Goal: Task Accomplishment & Management: Complete application form

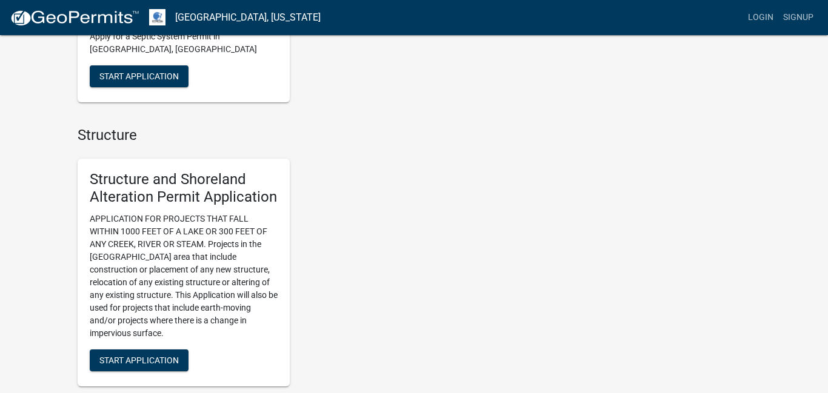
scroll to position [734, 0]
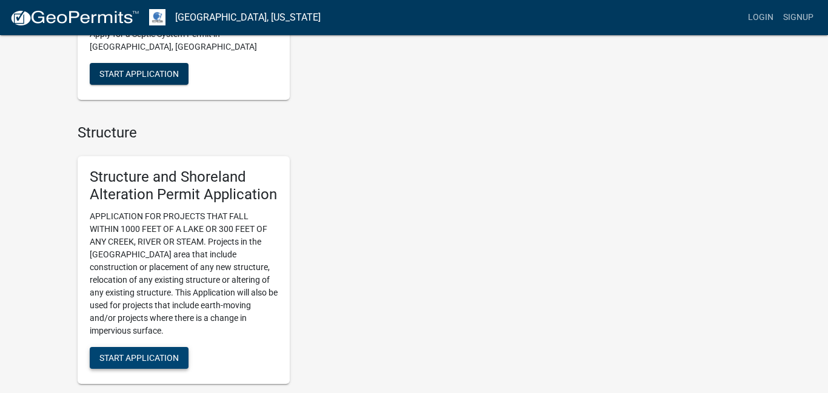
click at [142, 351] on button "Start Application" at bounding box center [139, 358] width 99 height 22
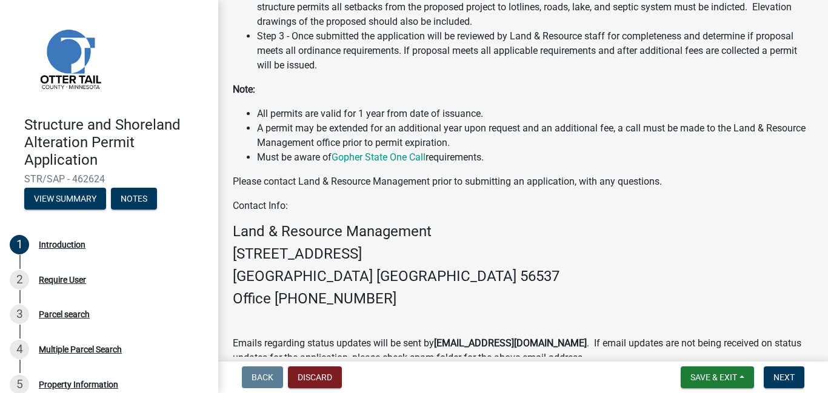
scroll to position [367, 0]
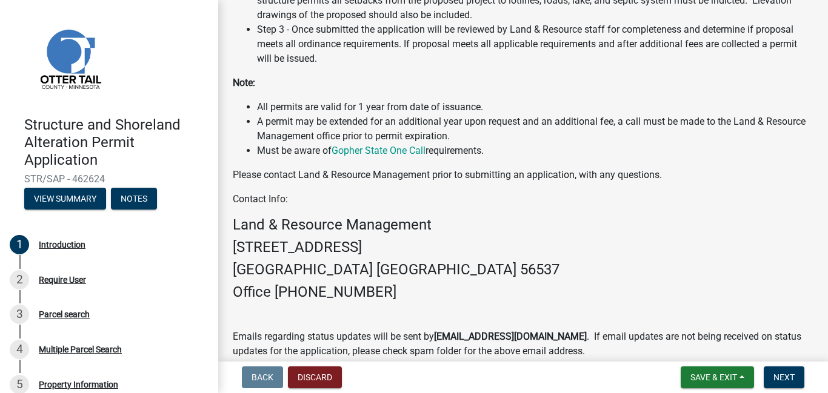
click at [376, 59] on li "Step 3 - Once submitted the application will be reviewed by Land & Resource sta…" at bounding box center [535, 44] width 556 height 44
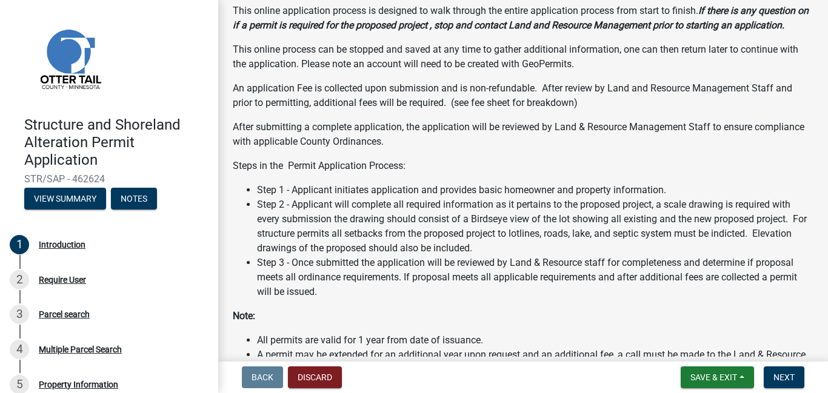
scroll to position [159, 0]
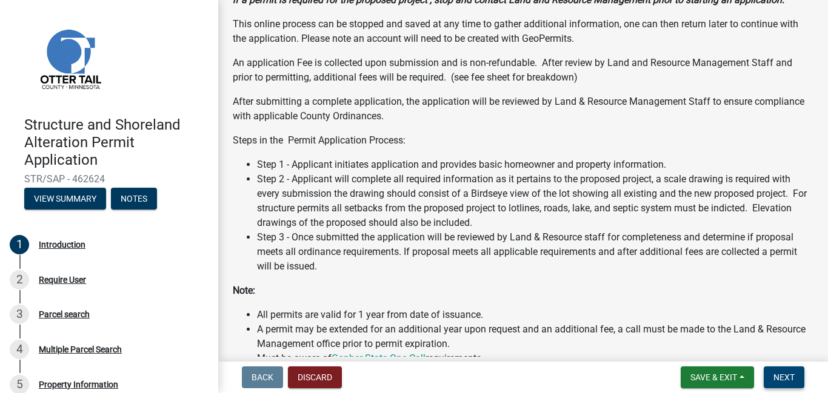
click at [768, 377] on button "Next" at bounding box center [783, 378] width 41 height 22
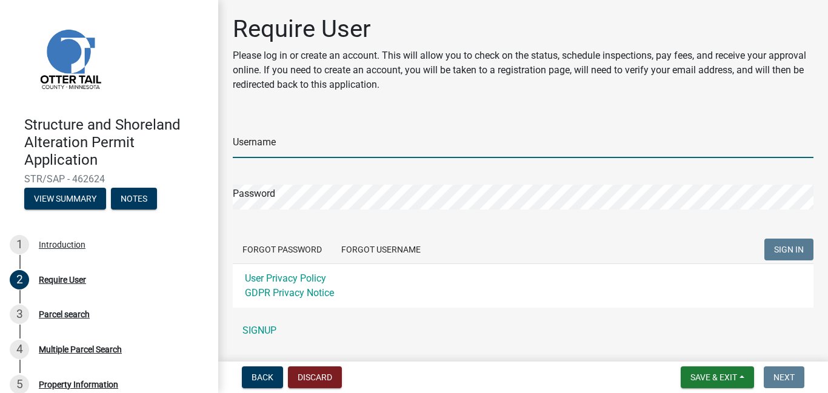
type input "Jordan.[PERSON_NAME]"
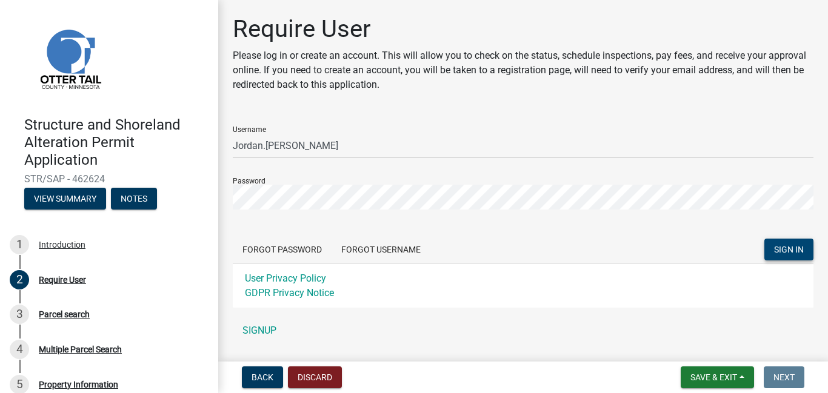
click at [783, 248] on span "SIGN IN" at bounding box center [789, 250] width 30 height 10
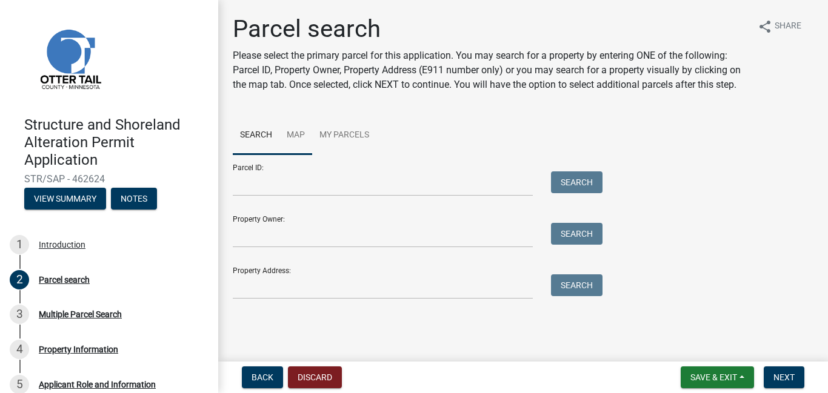
click at [297, 137] on link "Map" at bounding box center [295, 135] width 33 height 39
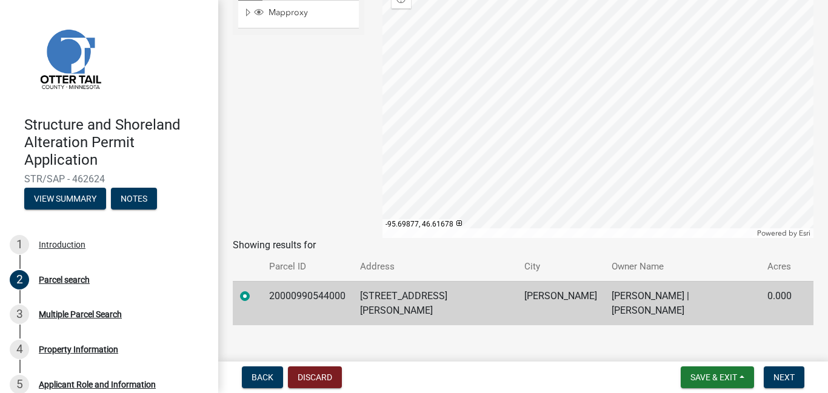
scroll to position [221, 0]
click at [503, 296] on td "[STREET_ADDRESS][PERSON_NAME]" at bounding box center [435, 302] width 164 height 44
click at [708, 384] on button "Save & Exit" at bounding box center [716, 378] width 73 height 22
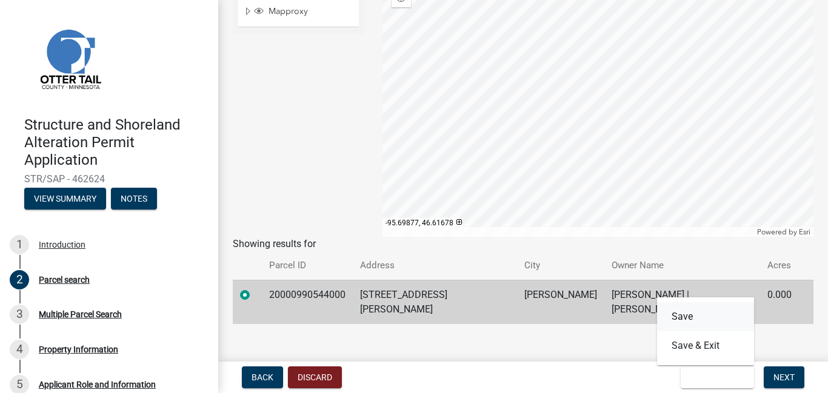
click at [685, 312] on button "Save" at bounding box center [705, 316] width 97 height 29
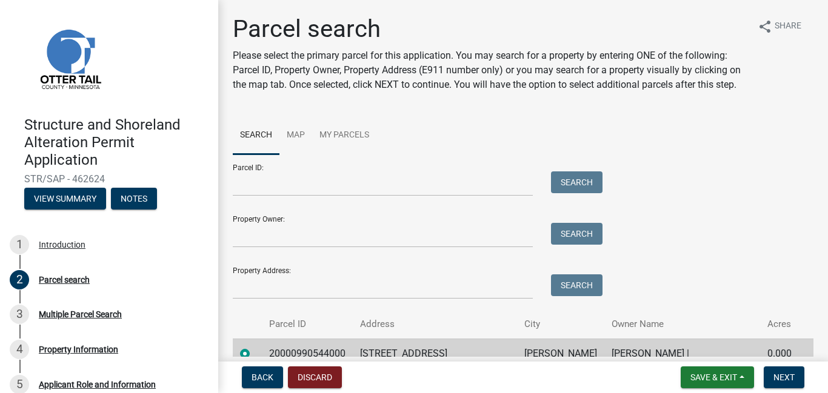
scroll to position [59, 0]
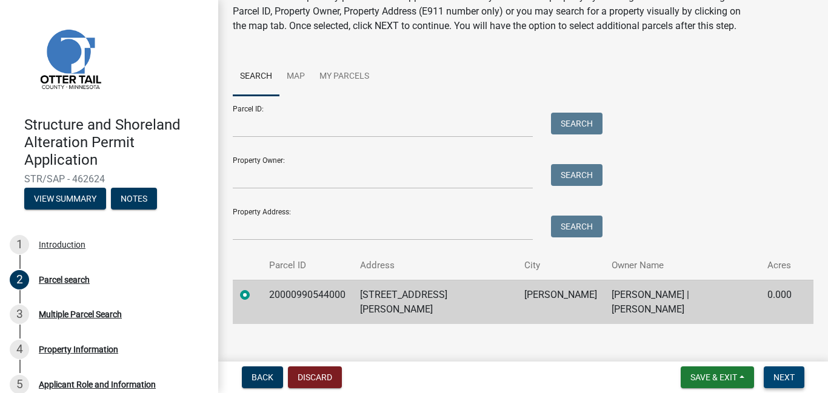
click at [782, 380] on span "Next" at bounding box center [783, 378] width 21 height 10
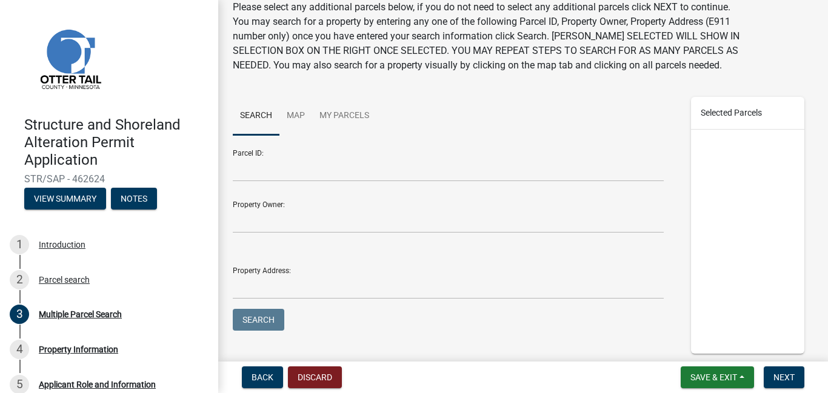
scroll to position [49, 0]
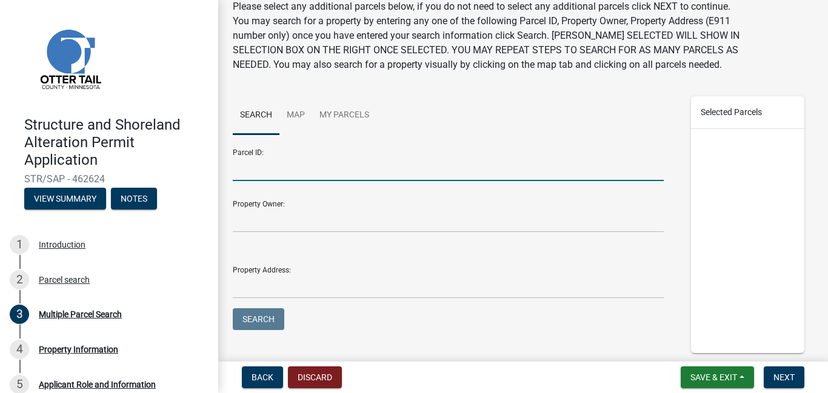
click at [267, 168] on input "Parcel ID:" at bounding box center [448, 168] width 431 height 25
click at [325, 119] on link "My Parcels" at bounding box center [344, 115] width 64 height 39
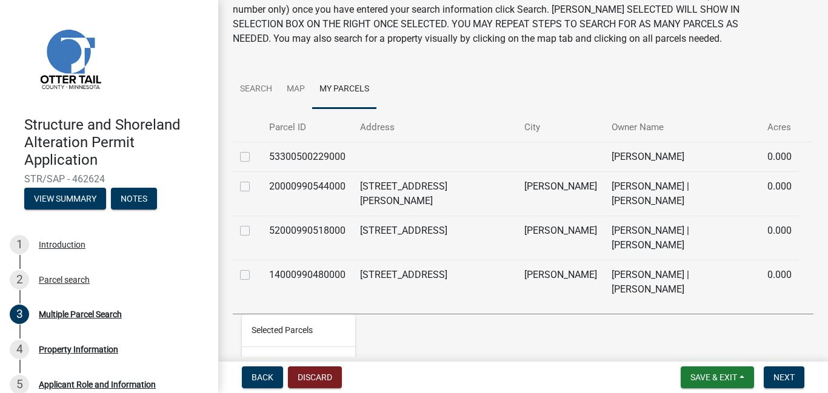
scroll to position [76, 0]
click at [254, 179] on label at bounding box center [254, 179] width 0 height 0
click at [254, 185] on input "checkbox" at bounding box center [258, 183] width 8 height 8
checkbox input "true"
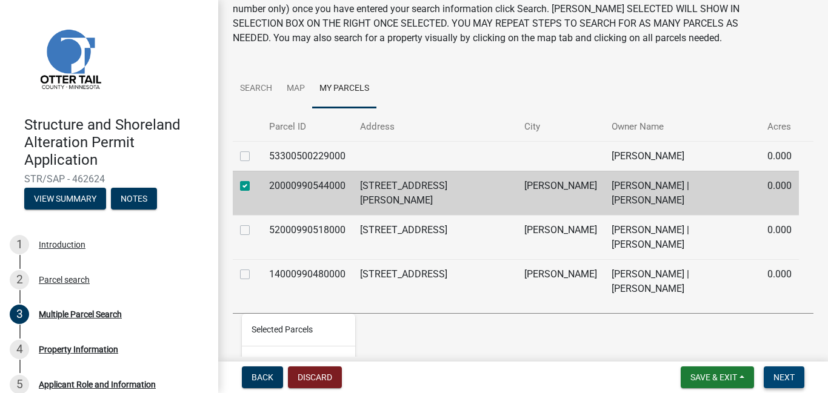
click at [781, 384] on button "Next" at bounding box center [783, 378] width 41 height 22
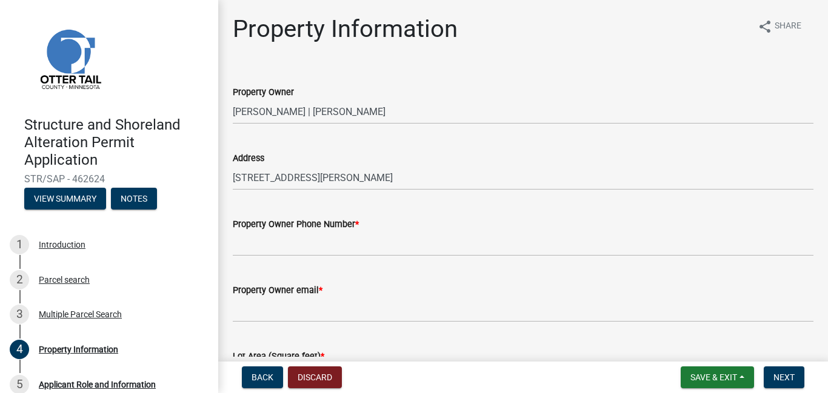
scroll to position [96, 0]
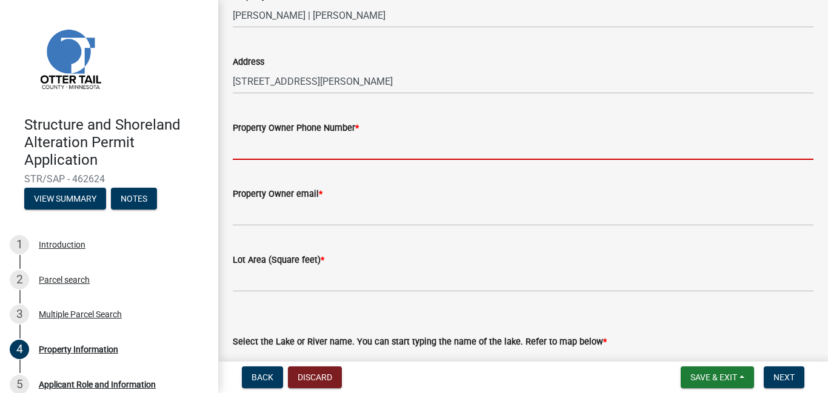
click at [319, 147] on input "Property Owner Phone Number *" at bounding box center [523, 147] width 580 height 25
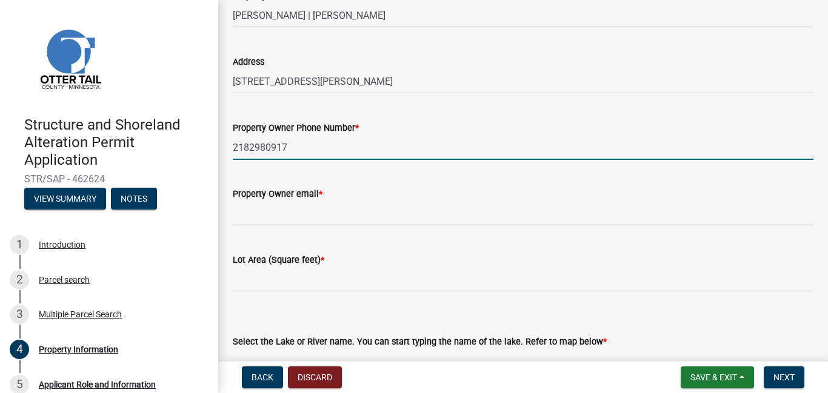
type input "2182980917"
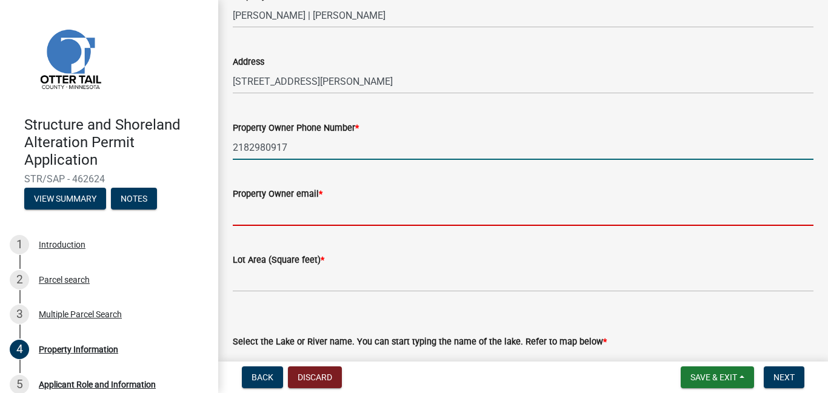
click at [325, 214] on input "Property Owner email *" at bounding box center [523, 213] width 580 height 25
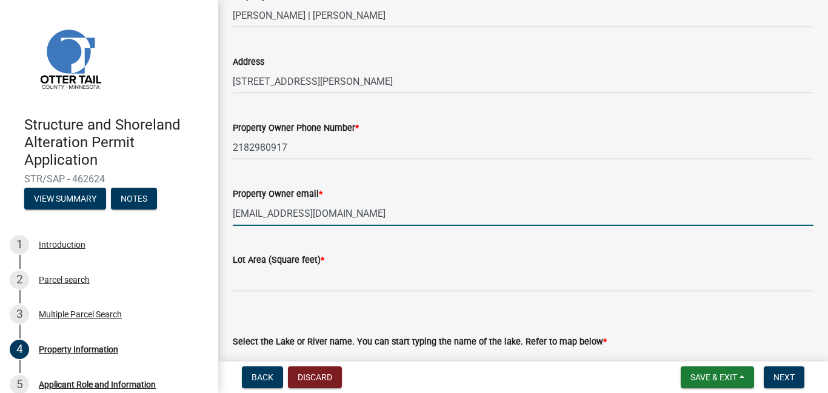
type input "[EMAIL_ADDRESS][DOMAIN_NAME]"
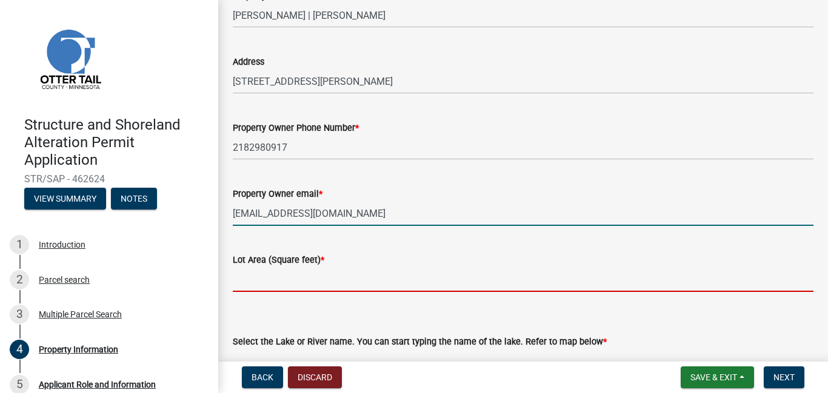
click at [294, 280] on input "text" at bounding box center [523, 279] width 580 height 25
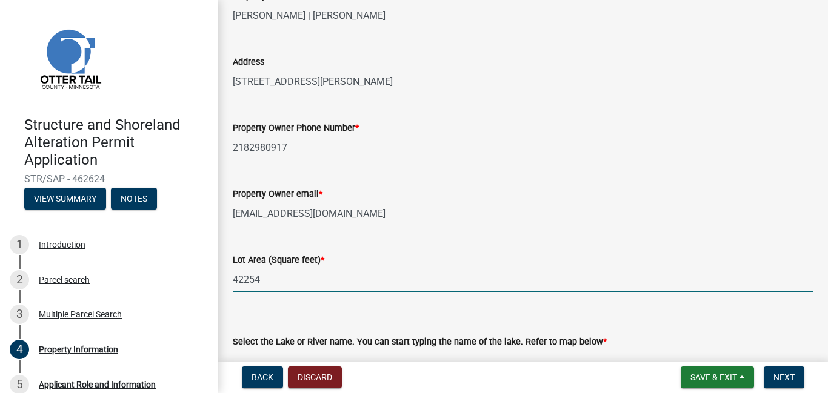
click at [244, 281] on input "42254" at bounding box center [523, 279] width 580 height 25
click at [290, 277] on input "42,254" at bounding box center [523, 279] width 580 height 25
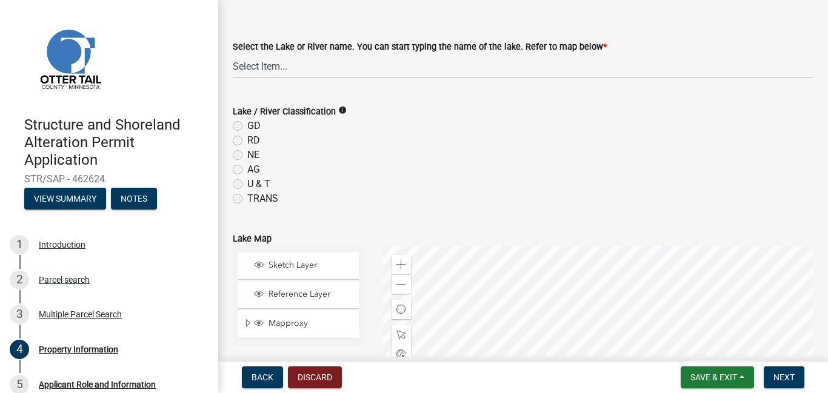
scroll to position [391, 0]
click at [294, 68] on select "Select Item... None [PERSON_NAME] 56-031 [PERSON_NAME] 56-118 [PERSON_NAME] 56-…" at bounding box center [523, 66] width 580 height 25
type input "42254"
click at [256, 68] on select "Select Item... None [PERSON_NAME] 56-031 [PERSON_NAME] 56-118 [PERSON_NAME] 56-…" at bounding box center [523, 66] width 580 height 25
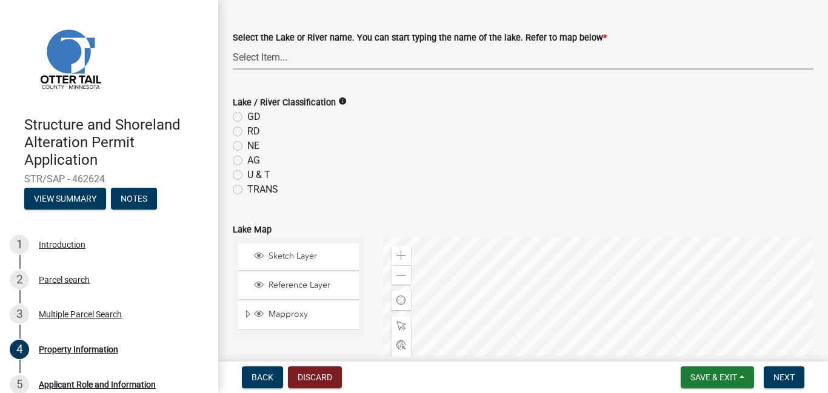
click at [341, 101] on wm-data-entity-input-list "Property Owner [PERSON_NAME] | [PERSON_NAME] Address [STREET_ADDRESS][PERSON_NA…" at bounding box center [523, 224] width 580 height 1115
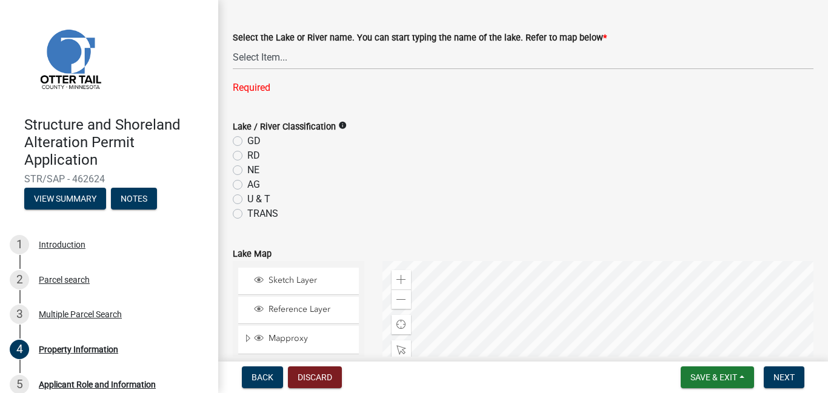
click at [339, 127] on icon "info" at bounding box center [342, 125] width 8 height 8
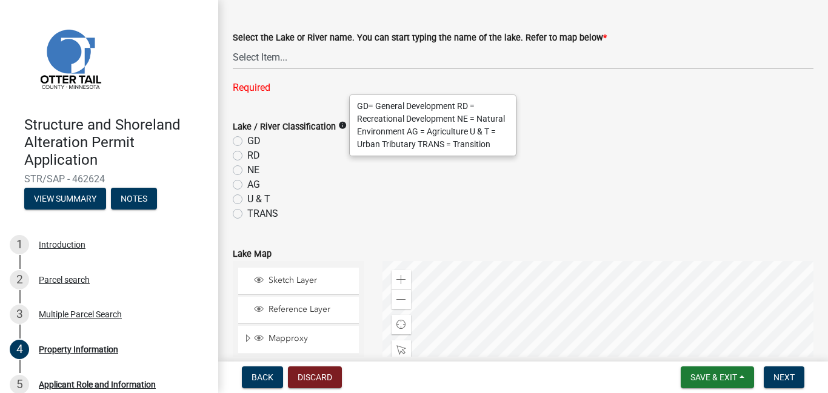
click at [247, 143] on label "GD" at bounding box center [253, 141] width 13 height 15
click at [247, 142] on input "GD" at bounding box center [251, 138] width 8 height 8
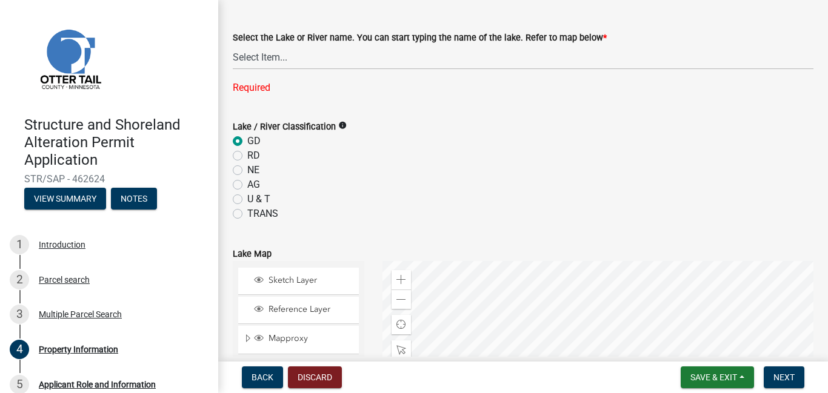
radio input "true"
click at [267, 56] on select "Select Item... None [PERSON_NAME] 56-031 [PERSON_NAME] 56-118 [PERSON_NAME] 56-…" at bounding box center [523, 57] width 580 height 25
click at [233, 45] on select "Select Item... None [PERSON_NAME] 56-031 [PERSON_NAME] 56-118 [PERSON_NAME] 56-…" at bounding box center [523, 57] width 580 height 25
select select "99825219-5d90-43e3-9ac2-9b513b3a7be1"
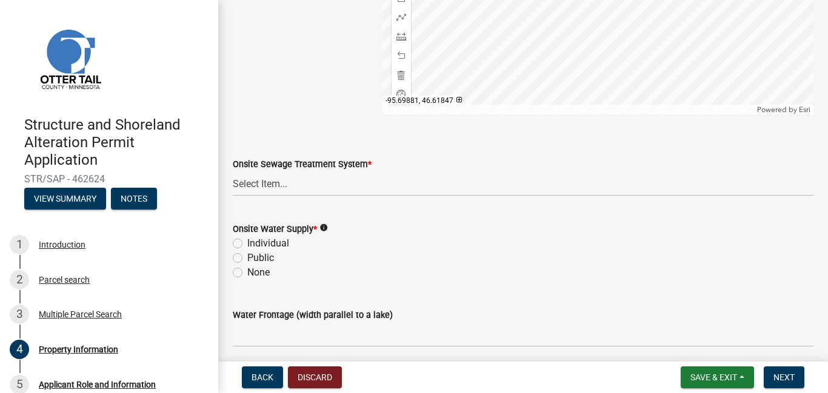
scroll to position [828, 0]
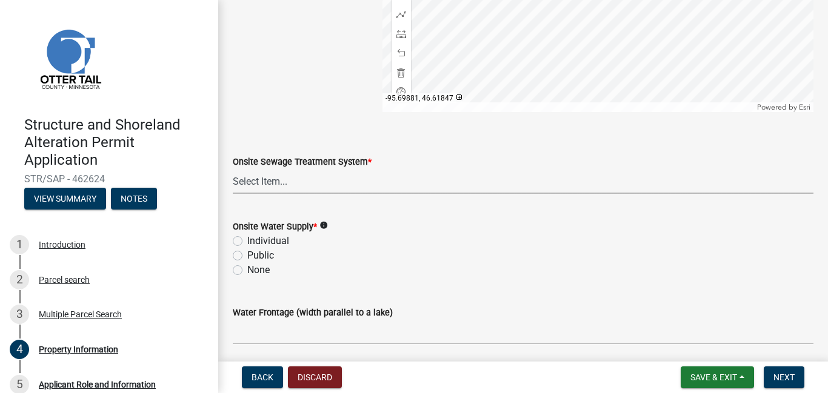
click at [291, 182] on select "Select Item... L&R Certificate of Compliance within 5yrs Compliance Inspection …" at bounding box center [523, 181] width 580 height 25
click at [233, 169] on select "Select Item... L&R Certificate of Compliance within 5yrs Compliance Inspection …" at bounding box center [523, 181] width 580 height 25
select select "536c2d30-81d9-41b4-a753-c6560d717c74"
click at [262, 270] on label "None" at bounding box center [258, 270] width 22 height 15
click at [255, 270] on input "None" at bounding box center [251, 267] width 8 height 8
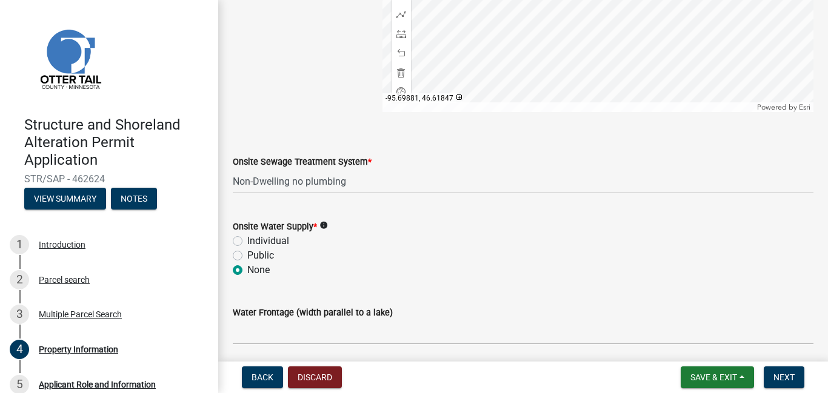
radio input "true"
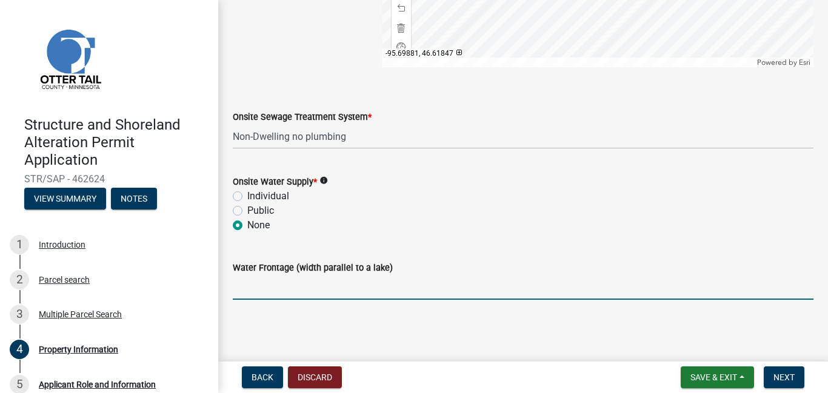
click at [396, 290] on input "Water Frontage (width parallel to a lake)" at bounding box center [523, 287] width 580 height 25
type input "150ft"
click at [777, 376] on span "Next" at bounding box center [783, 378] width 21 height 10
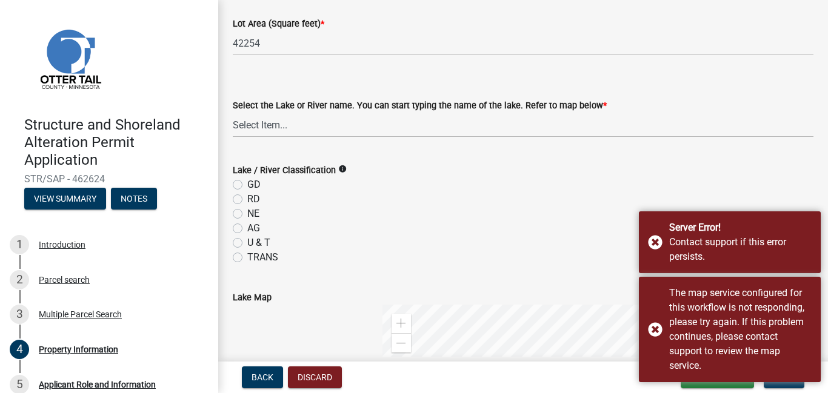
scroll to position [344, 0]
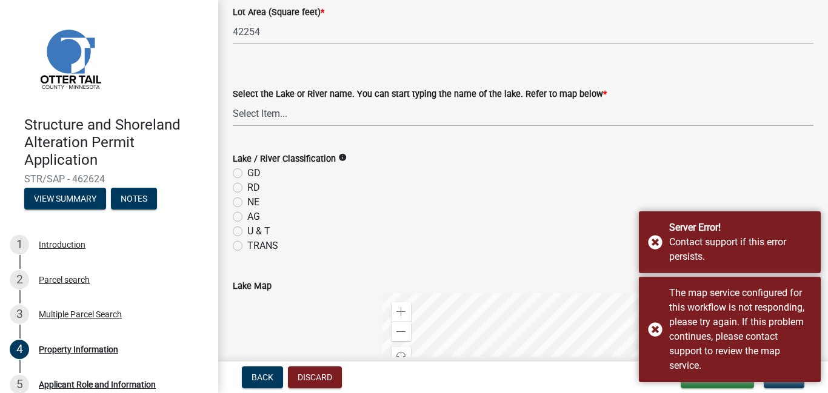
click at [268, 113] on select "Select Item... None [PERSON_NAME] 56-031 [PERSON_NAME] 56-118 [PERSON_NAME] 56-…" at bounding box center [523, 113] width 580 height 25
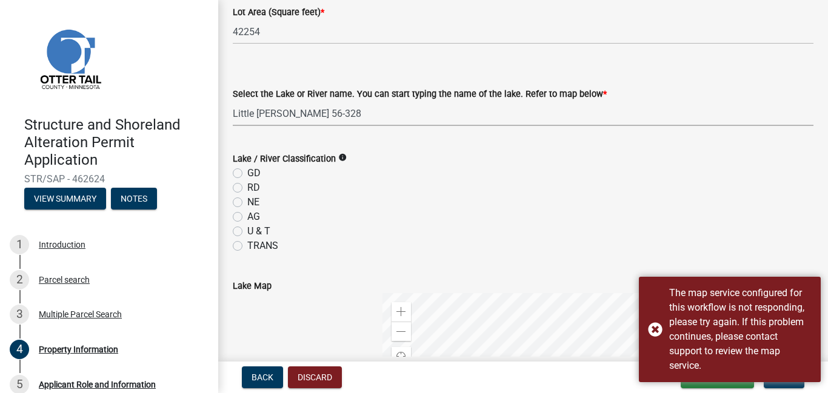
click at [233, 101] on select "Select Item... None [PERSON_NAME] 56-031 [PERSON_NAME] 56-118 [PERSON_NAME] 56-…" at bounding box center [523, 113] width 580 height 25
select select "99825219-5d90-43e3-9ac2-9b513b3a7be1"
click at [247, 174] on label "GD" at bounding box center [253, 173] width 13 height 15
click at [247, 174] on input "GD" at bounding box center [251, 170] width 8 height 8
radio input "true"
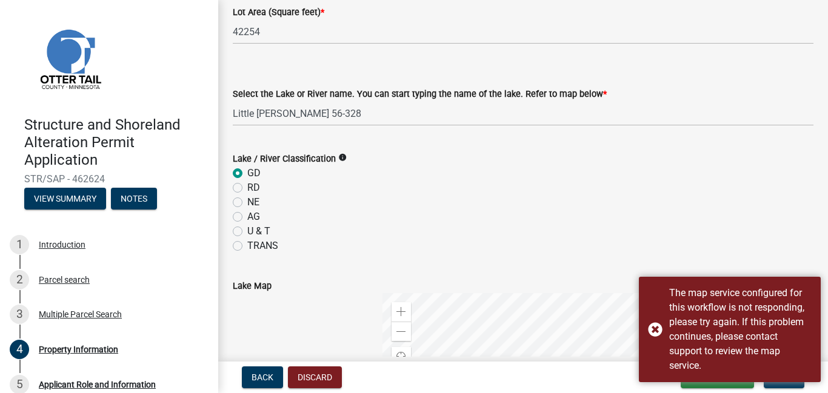
click at [401, 215] on div "AG" at bounding box center [523, 217] width 580 height 15
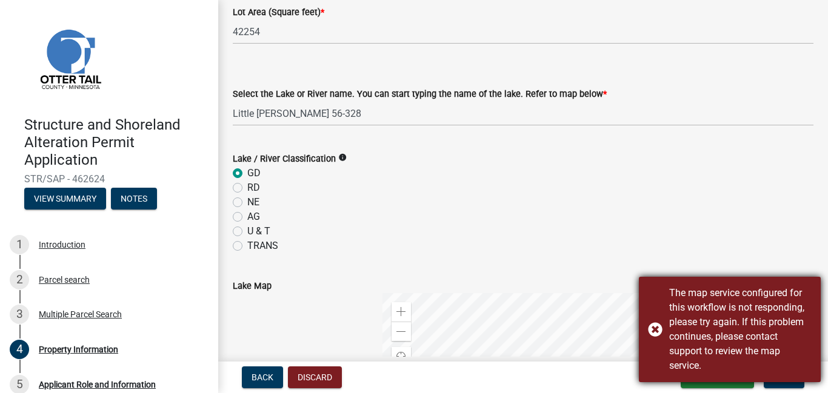
click at [656, 333] on div "The map service configured for this workflow is not responding, please try agai…" at bounding box center [730, 329] width 182 height 105
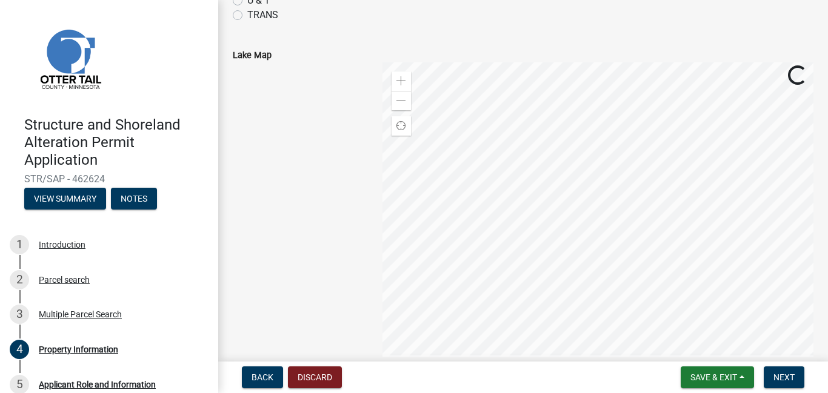
scroll to position [576, 0]
click at [566, 264] on div at bounding box center [597, 213] width 431 height 303
click at [705, 380] on span "Save & Exit" at bounding box center [713, 378] width 47 height 10
click at [683, 319] on button "Save" at bounding box center [705, 316] width 97 height 29
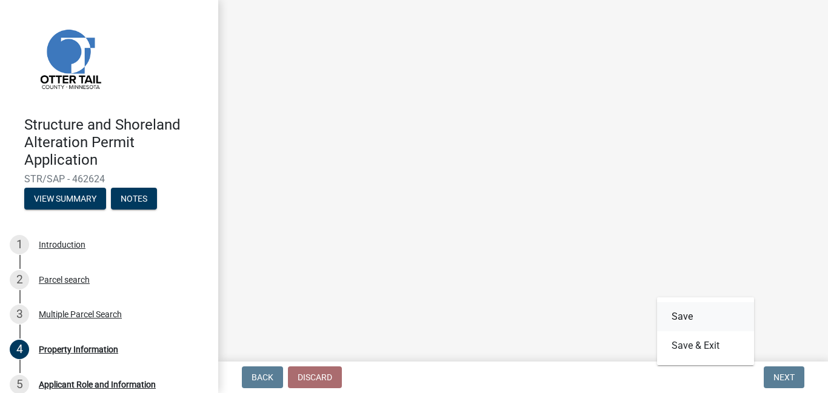
scroll to position [0, 0]
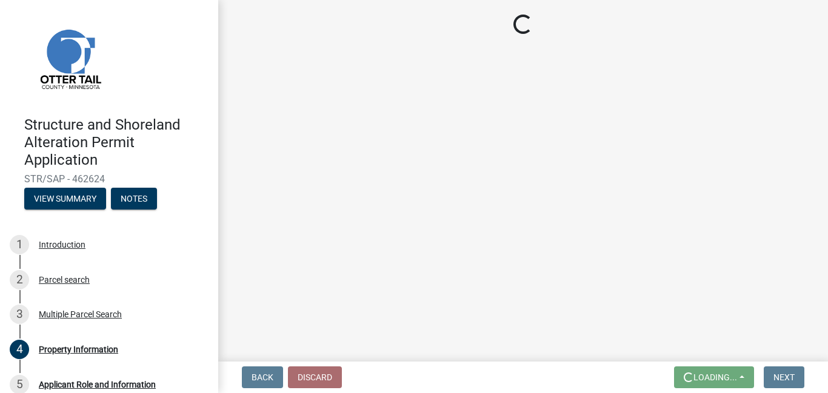
click at [470, 247] on main "Loading..." at bounding box center [523, 178] width 610 height 357
